Goal: Information Seeking & Learning: Learn about a topic

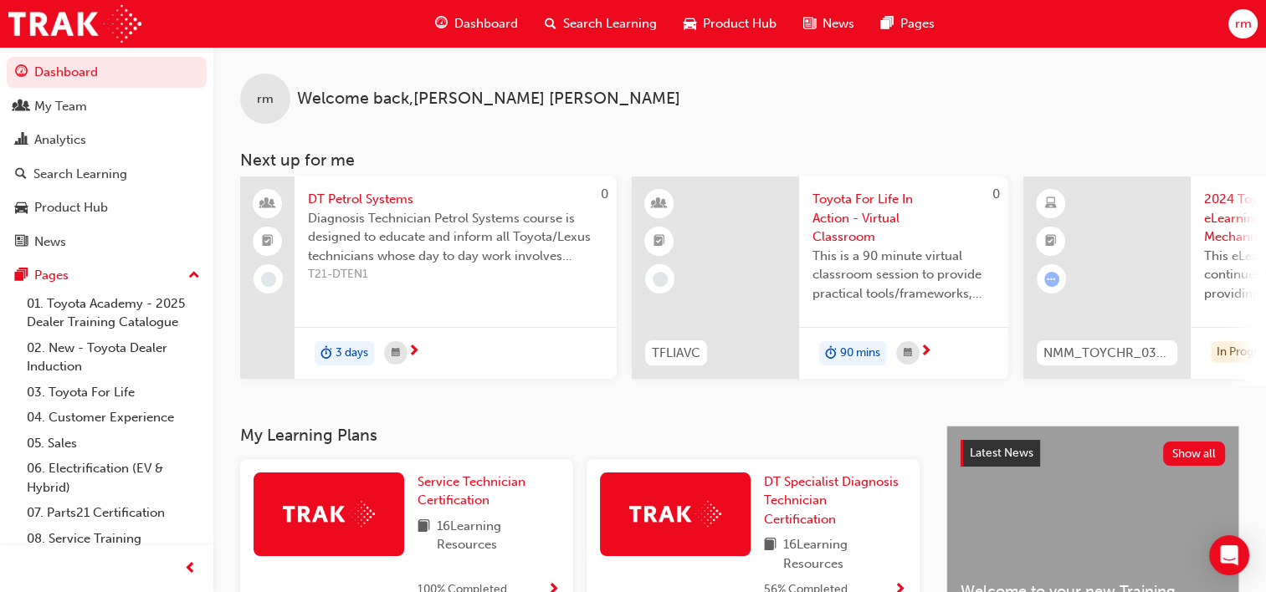
click at [421, 392] on div "rm Welcome back , [PERSON_NAME] Next up for me 0 DT Petrol Systems Diagnosis Te…" at bounding box center [739, 236] width 1052 height 379
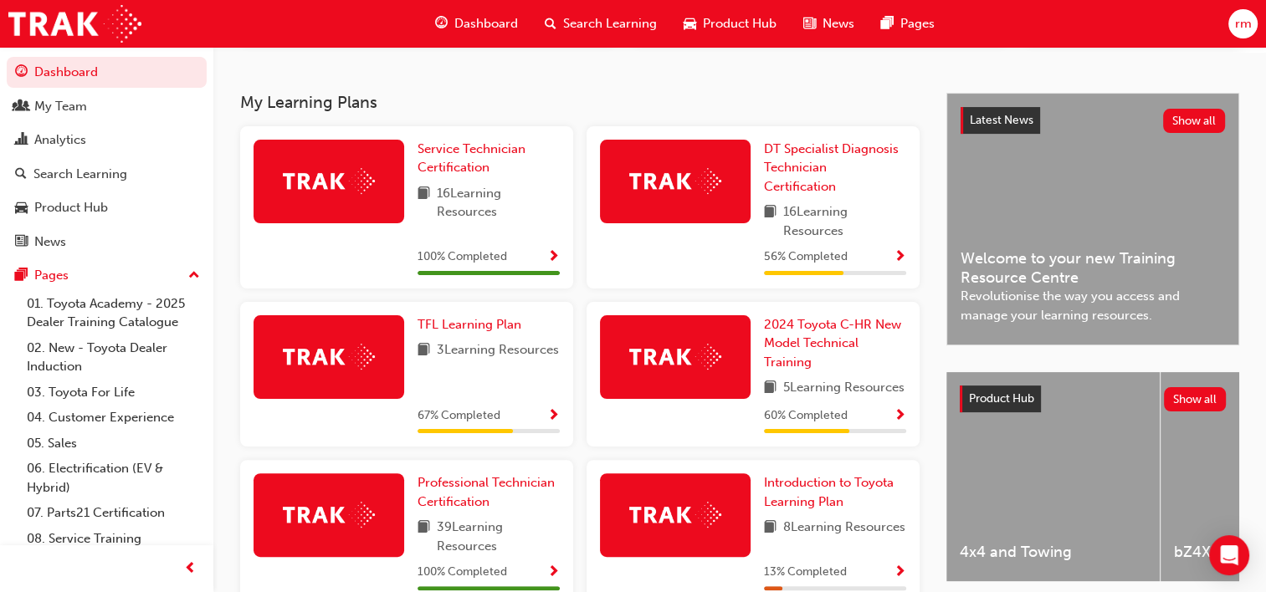
scroll to position [335, 0]
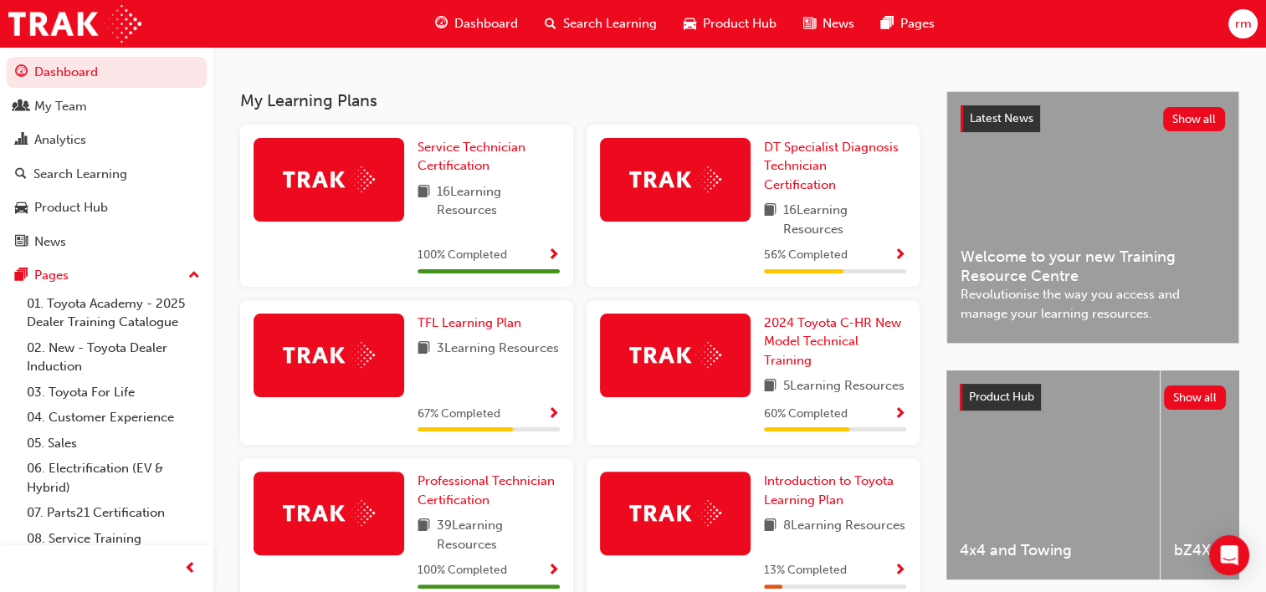
click at [679, 172] on img at bounding box center [675, 179] width 92 height 26
click at [897, 258] on span "Show Progress" at bounding box center [899, 255] width 13 height 15
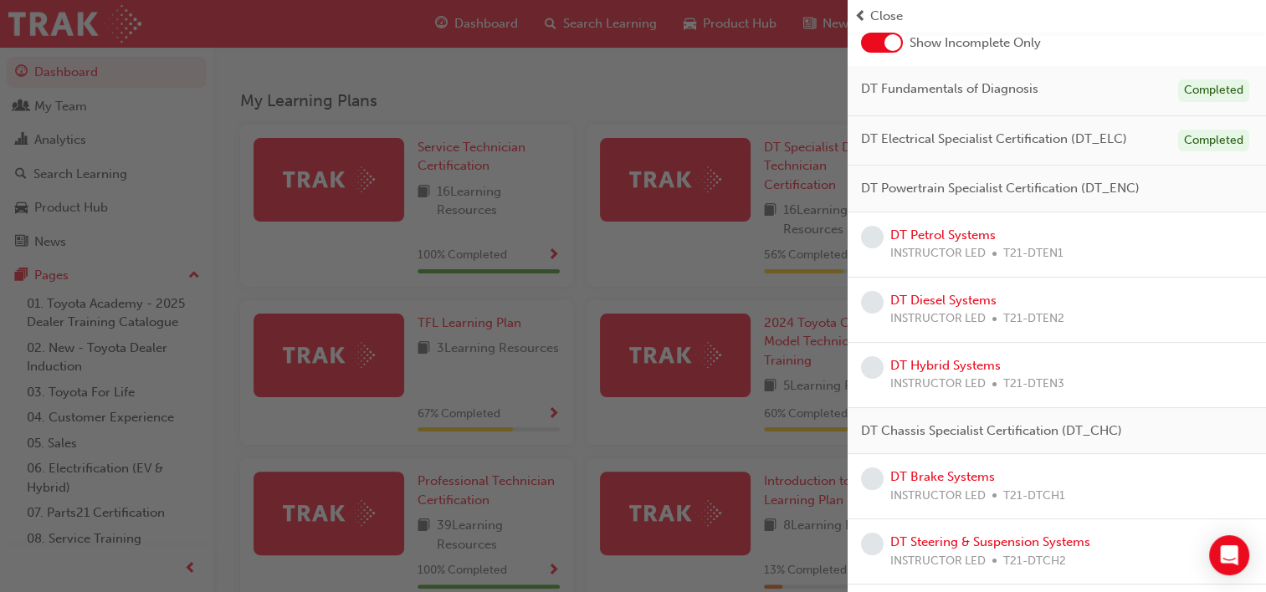
scroll to position [103, 0]
click at [923, 235] on link "DT Petrol Systems" at bounding box center [942, 234] width 105 height 15
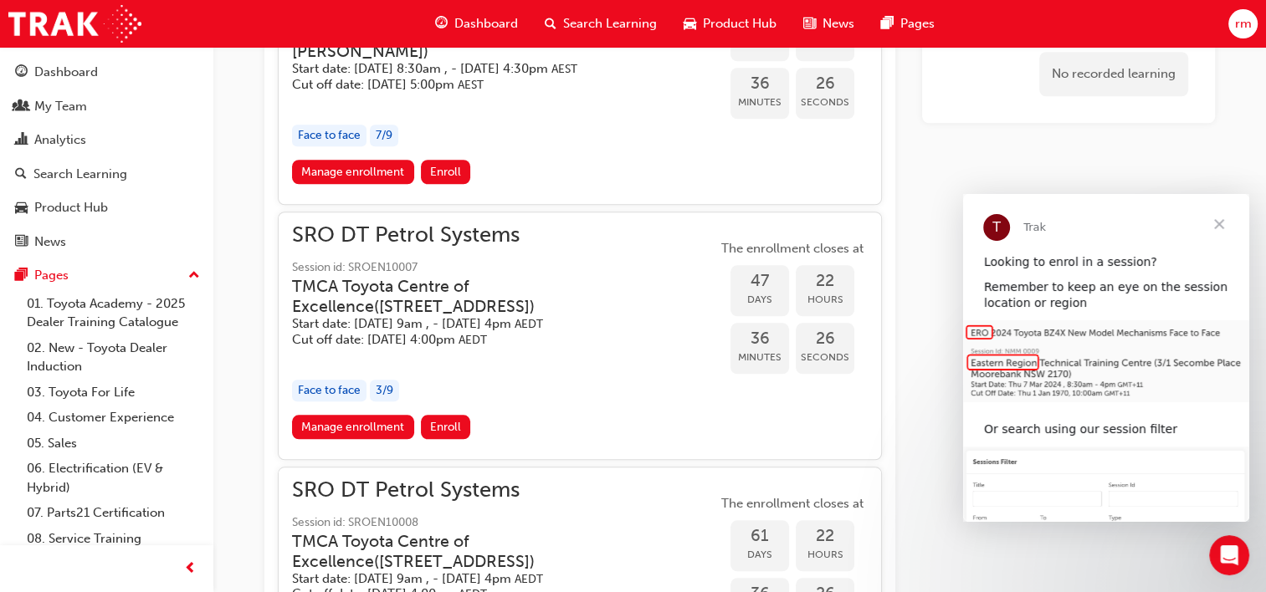
click at [440, 239] on span "SRO DT Petrol Systems" at bounding box center [504, 235] width 425 height 19
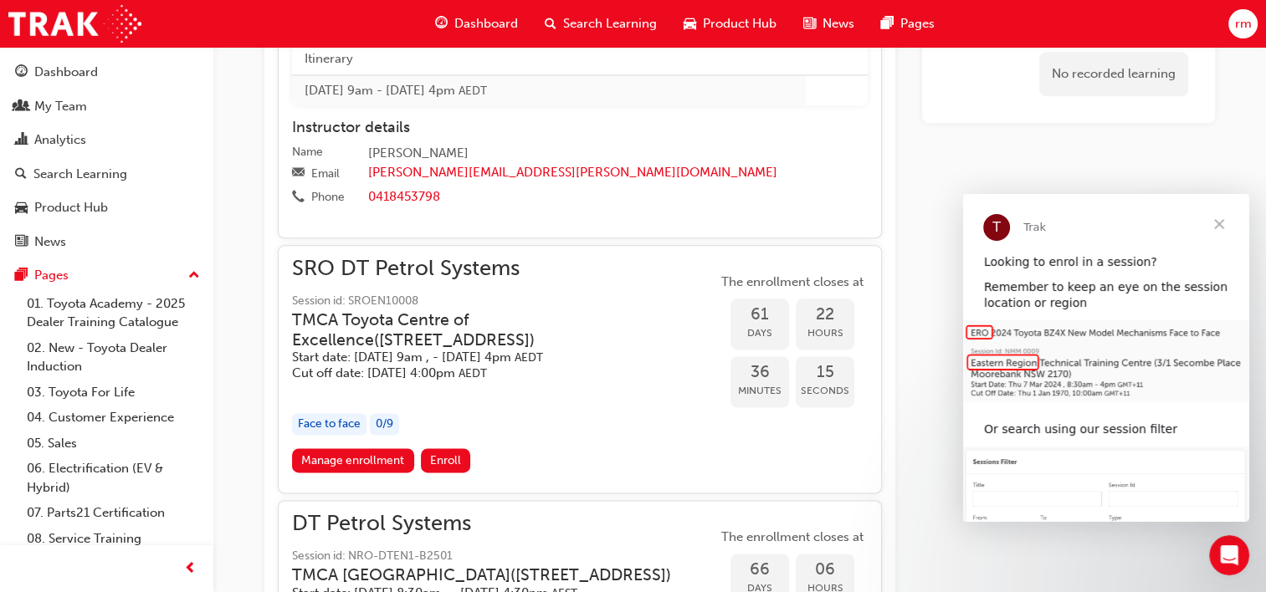
scroll to position [2052, 0]
click at [472, 278] on span "SRO DT Petrol Systems" at bounding box center [504, 267] width 425 height 19
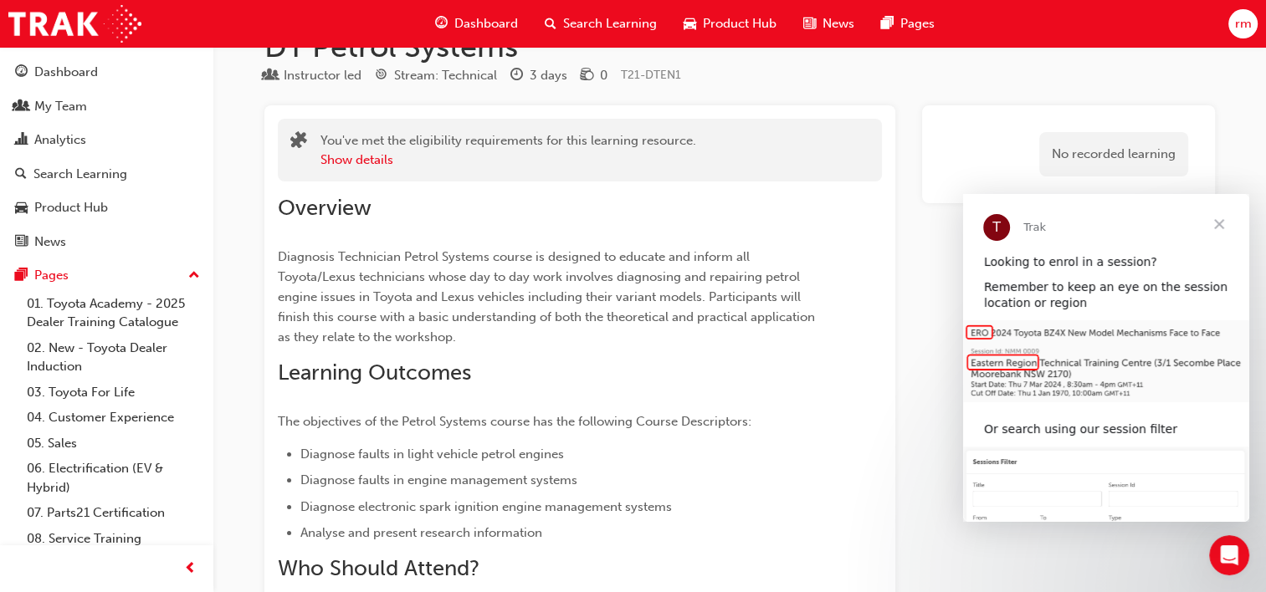
scroll to position [0, 0]
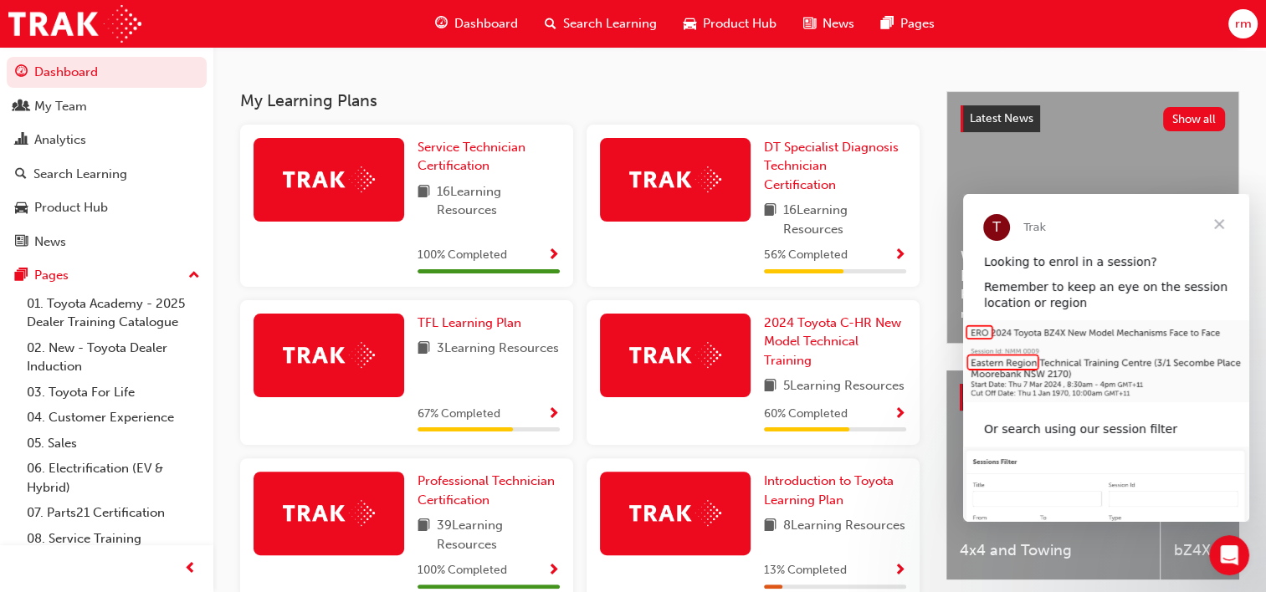
scroll to position [333, 0]
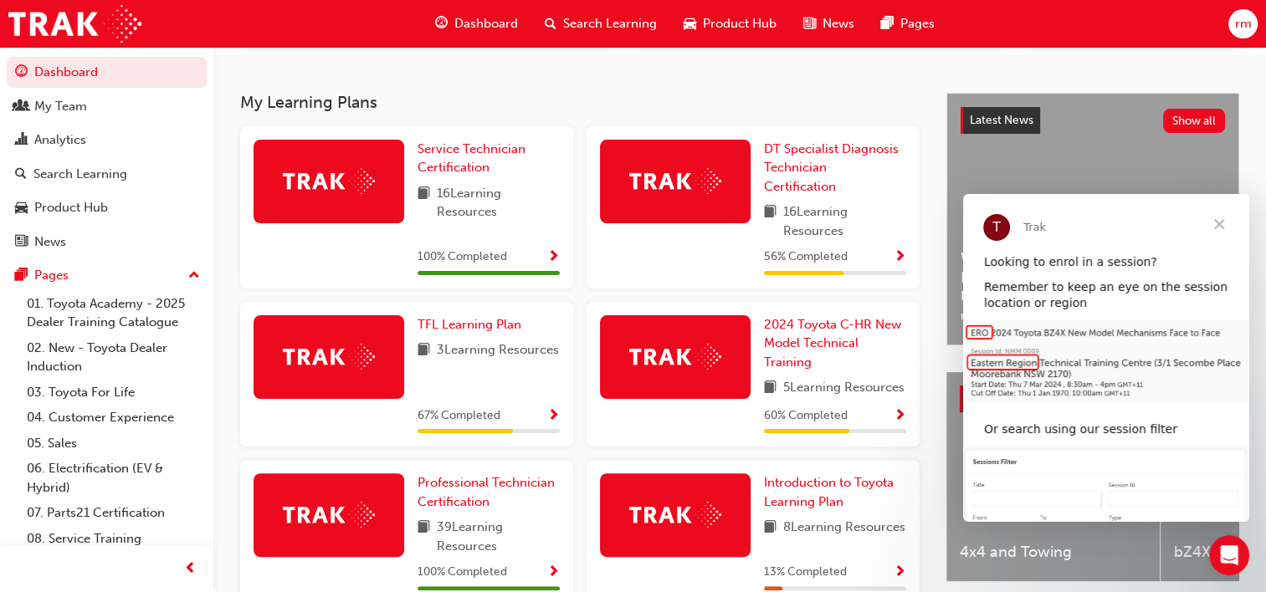
click at [898, 258] on span "Show Progress" at bounding box center [899, 257] width 13 height 15
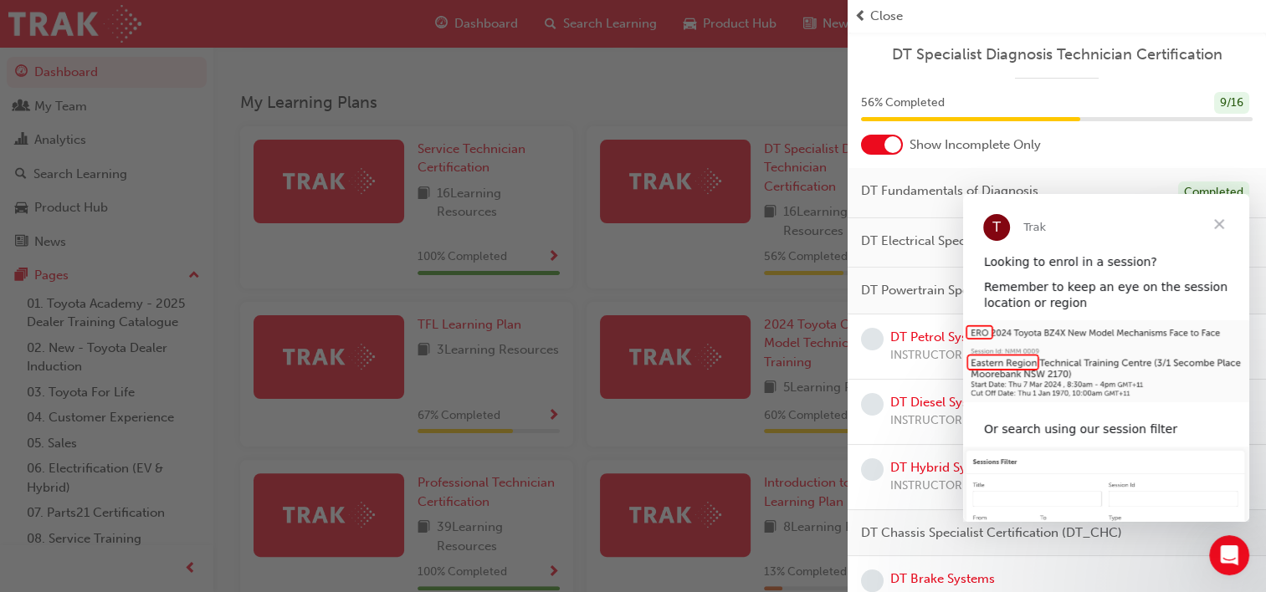
click at [1221, 223] on span "Close" at bounding box center [1219, 224] width 60 height 60
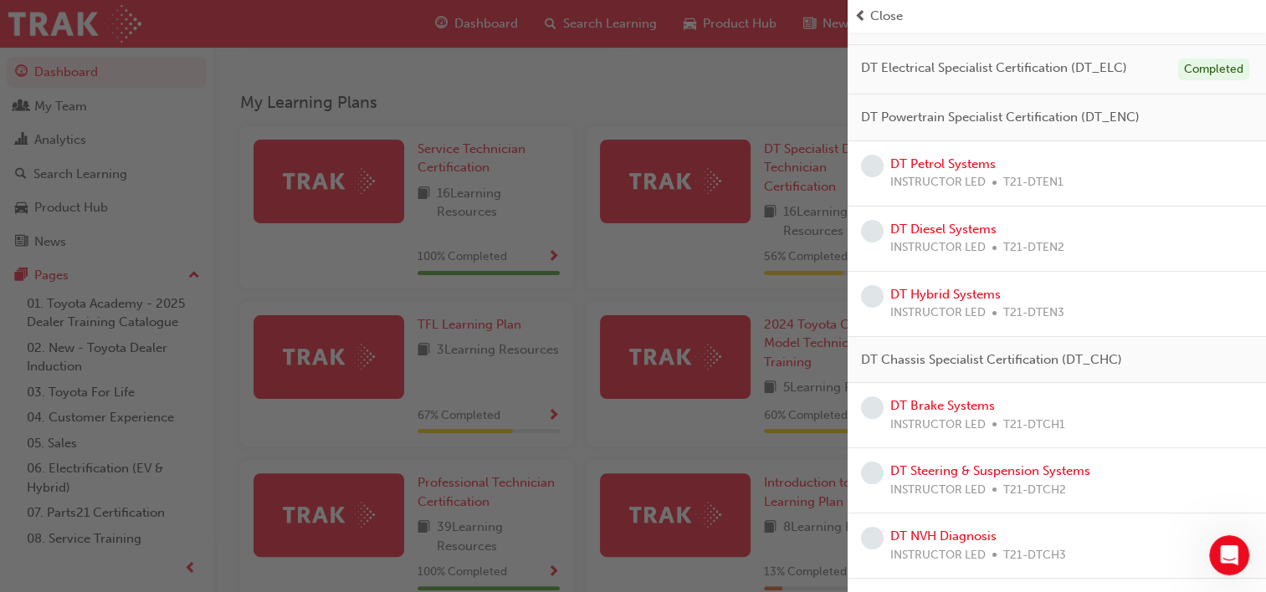
scroll to position [187, 0]
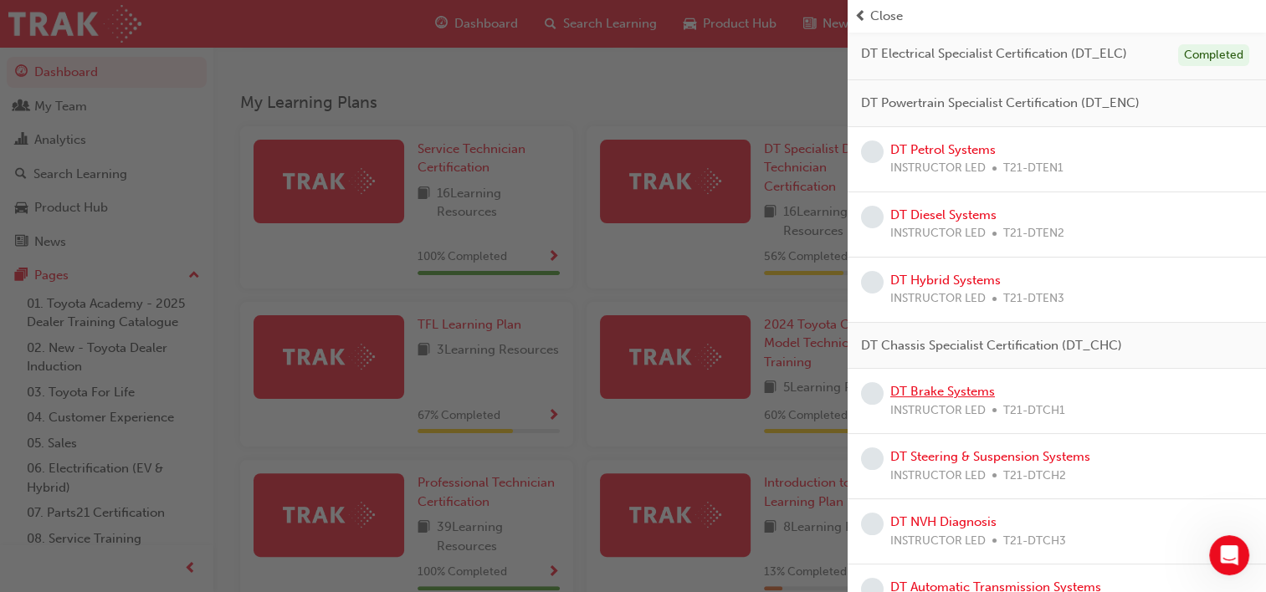
click at [950, 384] on link "DT Brake Systems" at bounding box center [942, 391] width 105 height 15
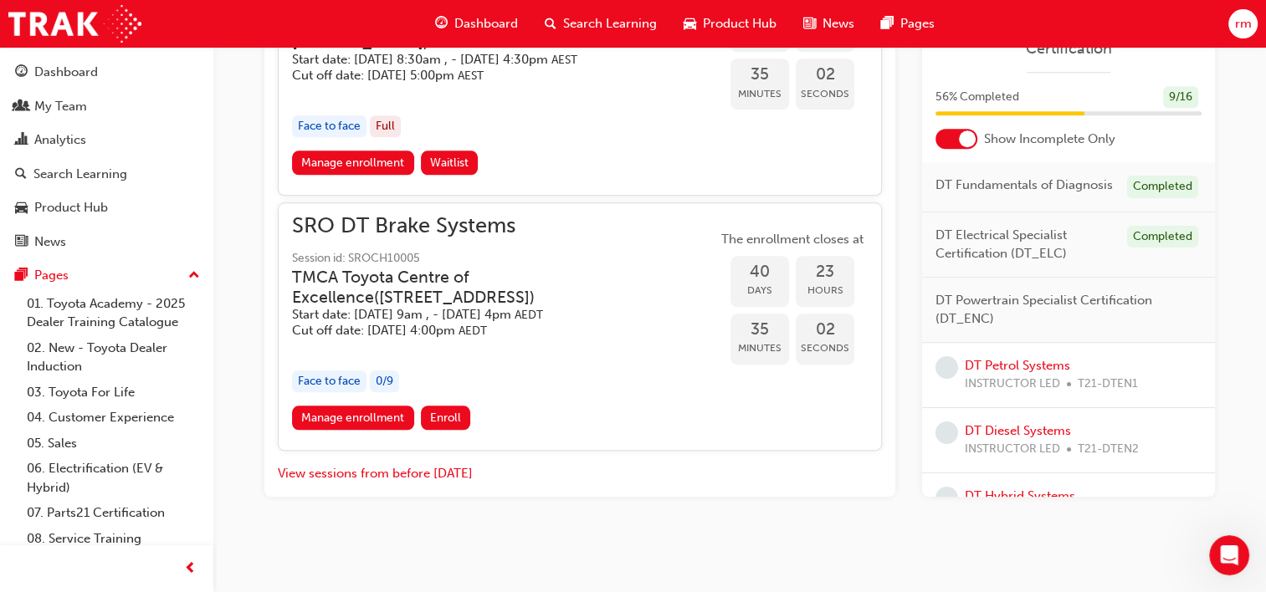
scroll to position [1663, 0]
click at [442, 228] on span "SRO DT Brake Systems" at bounding box center [504, 226] width 425 height 19
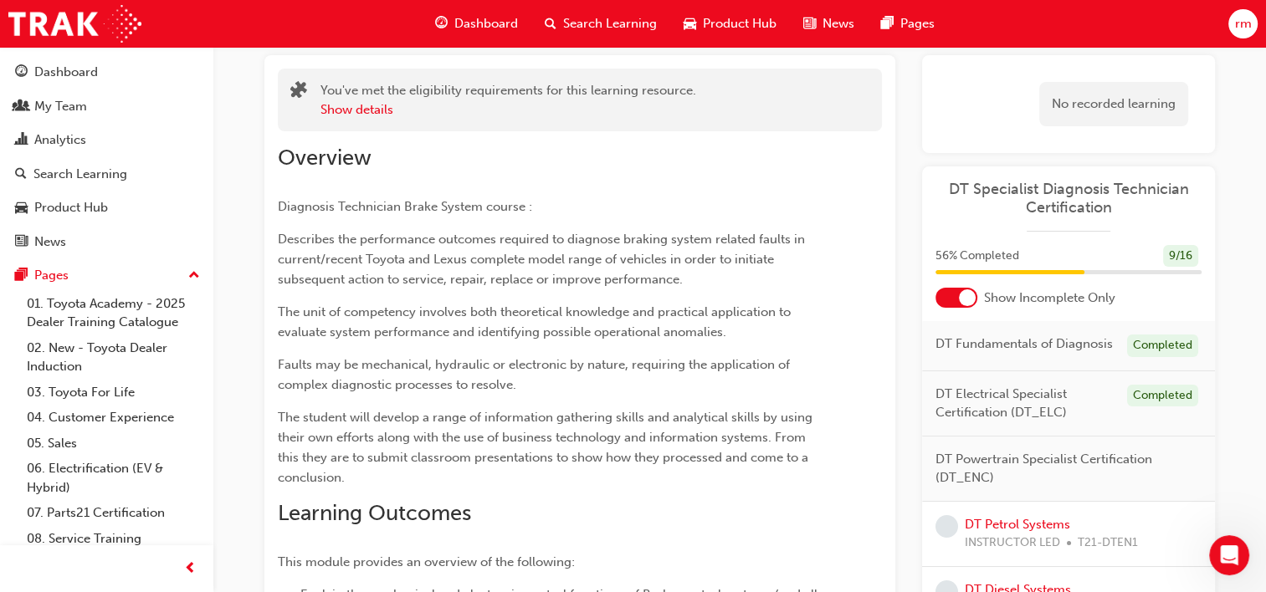
scroll to position [0, 0]
